Goal: Unclear: Browse casually

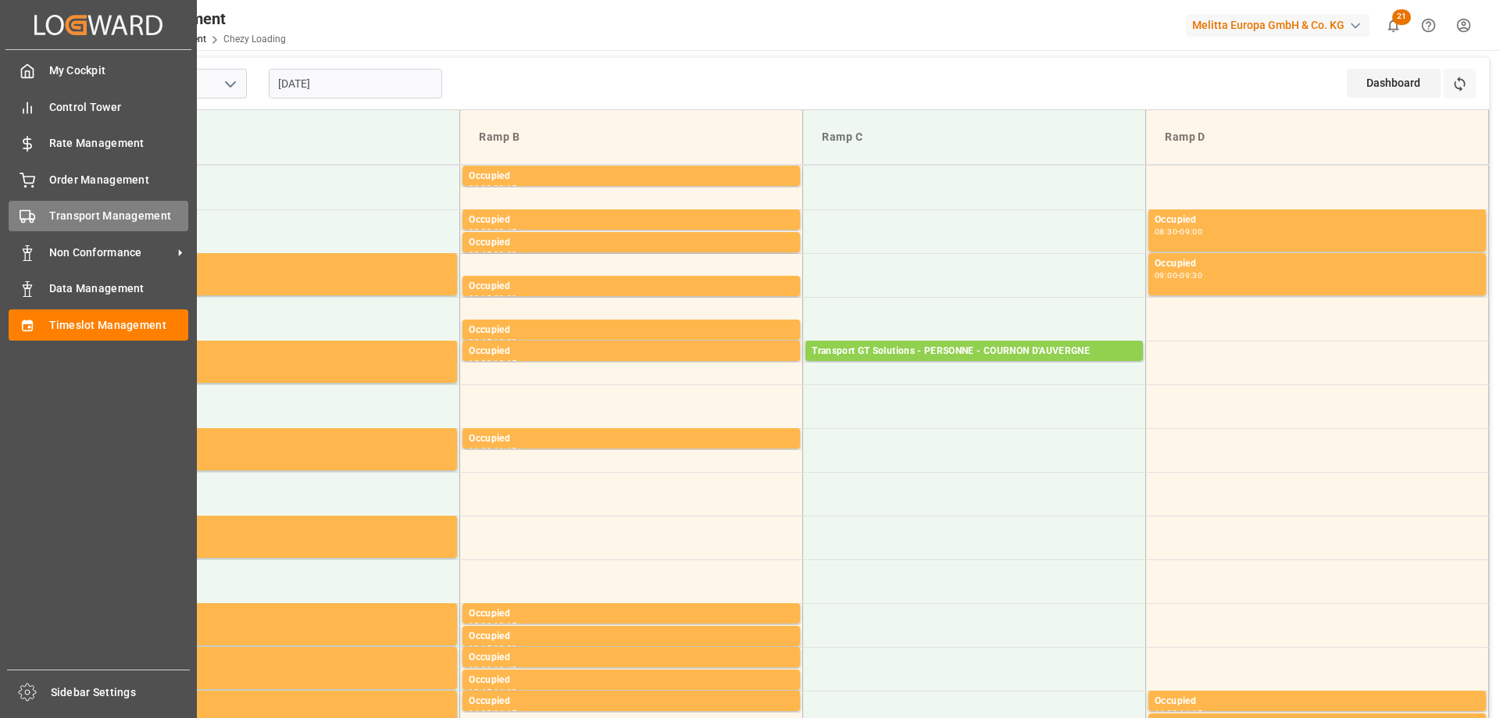
click at [34, 210] on icon at bounding box center [28, 217] width 16 height 16
